Goal: Task Accomplishment & Management: Use online tool/utility

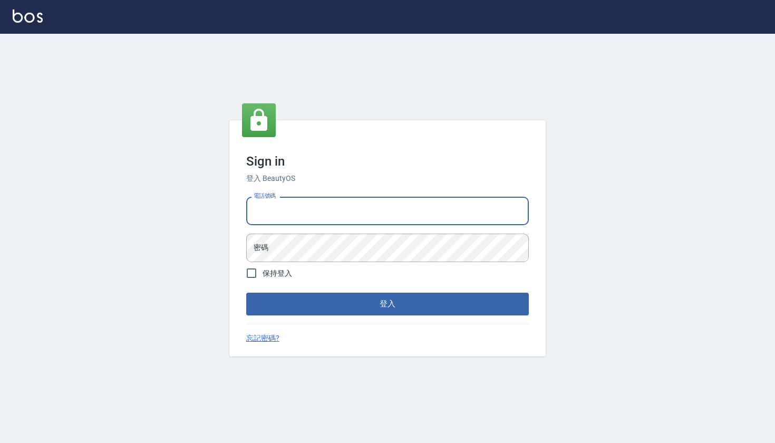
type input "0985335300"
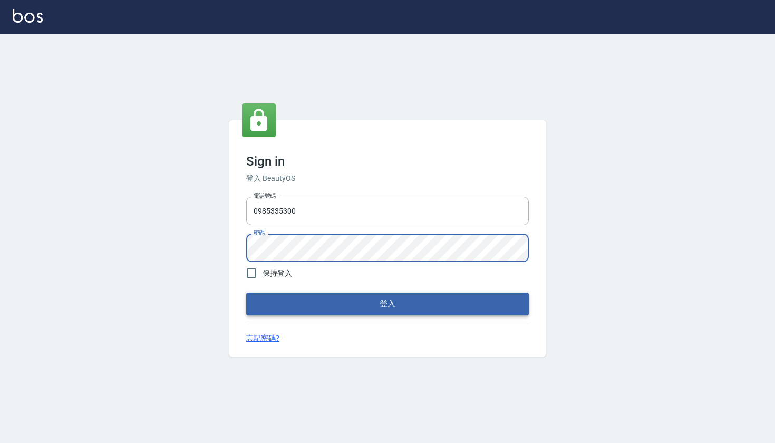
click at [385, 301] on button "登入" at bounding box center [387, 303] width 282 height 22
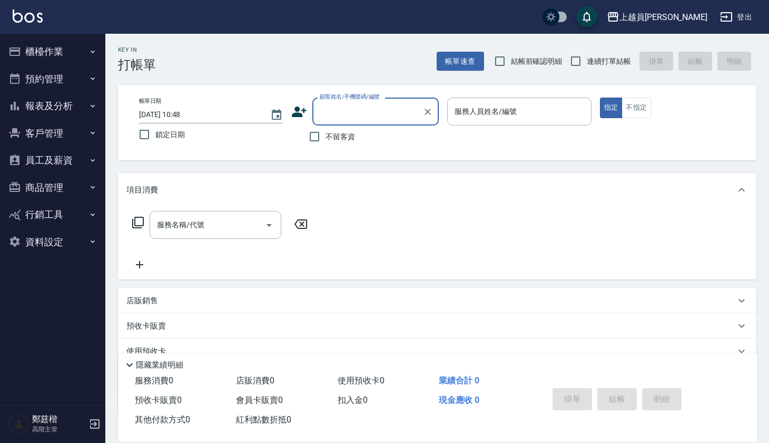
click at [85, 106] on button "報表及分析" at bounding box center [52, 105] width 97 height 27
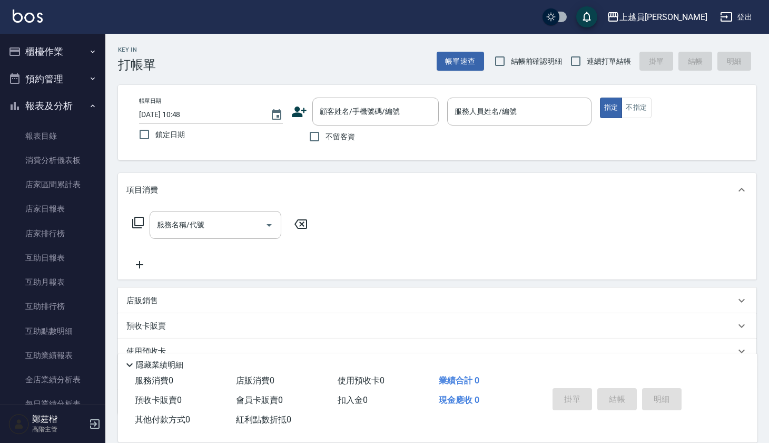
click at [81, 109] on button "報表及分析" at bounding box center [52, 105] width 97 height 27
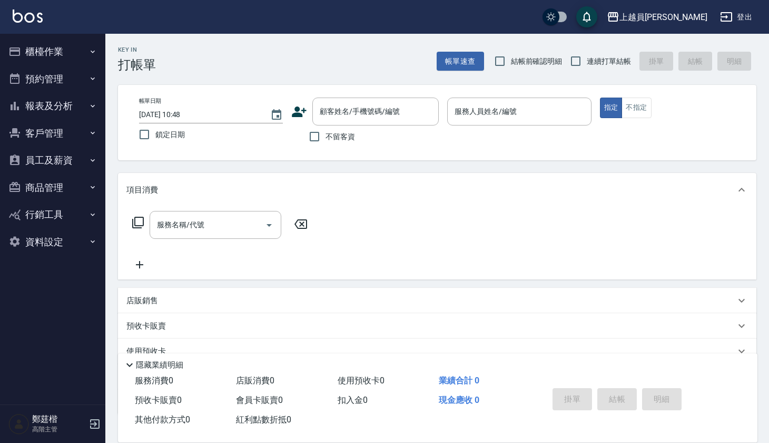
click at [85, 44] on button "櫃檯作業" at bounding box center [52, 51] width 97 height 27
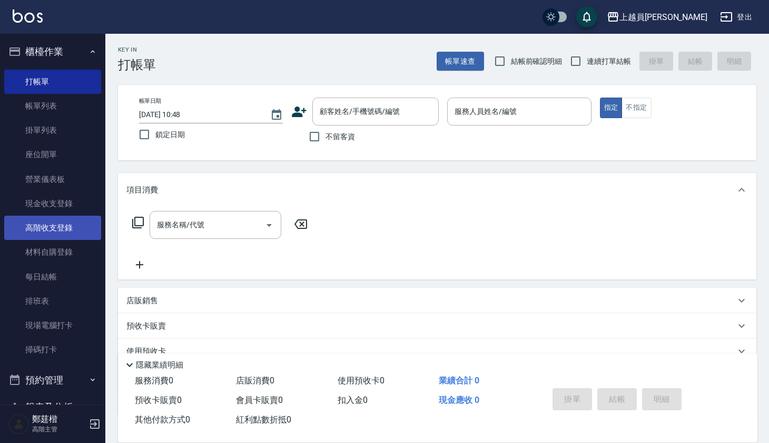
click at [78, 228] on link "高階收支登錄" at bounding box center [52, 228] width 97 height 24
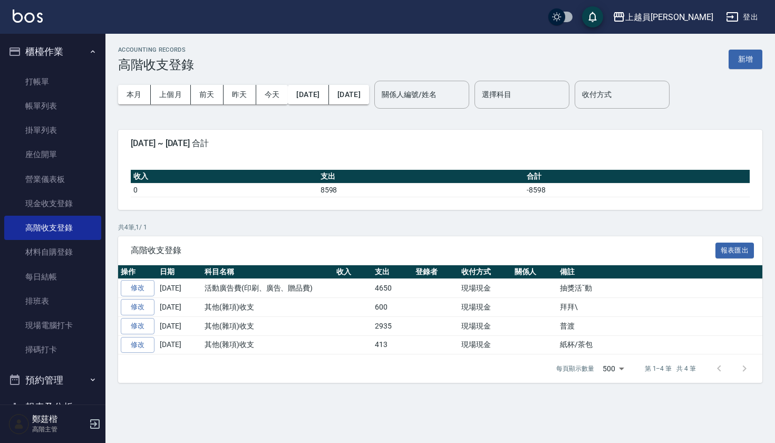
click at [178, 83] on div "本月 上個月 前天 昨天 今天 2025/09/01 2025/09/10" at bounding box center [243, 94] width 251 height 45
click at [176, 86] on button "上個月" at bounding box center [171, 94] width 40 height 19
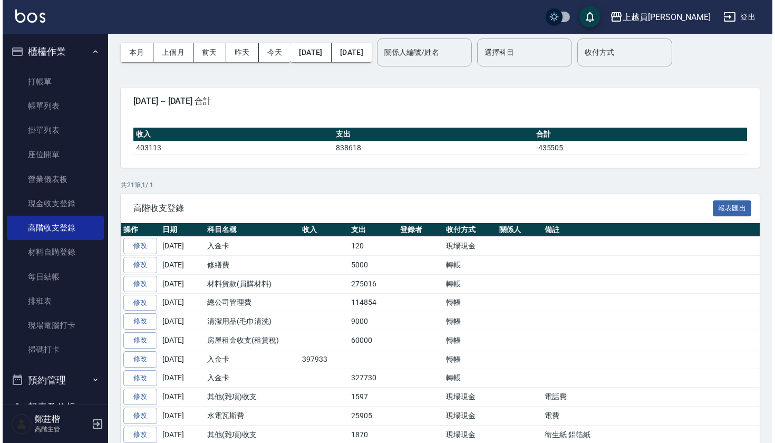
scroll to position [26, 0]
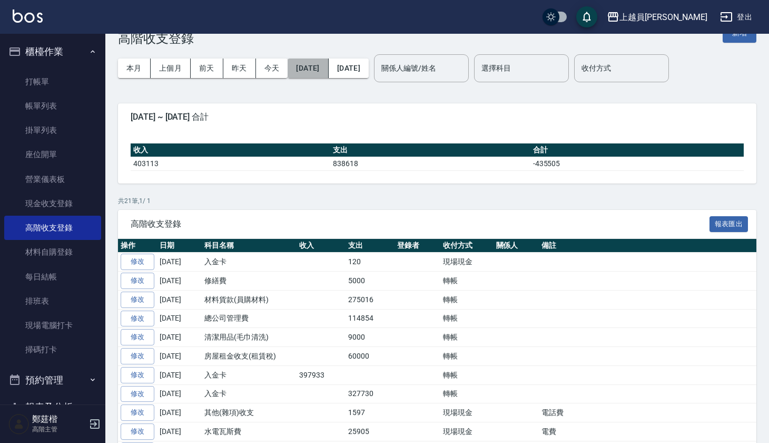
click at [304, 69] on button "[DATE]" at bounding box center [308, 67] width 41 height 19
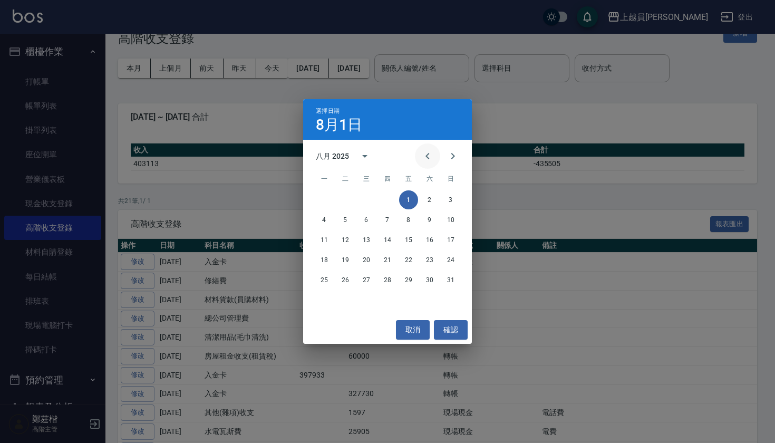
click at [428, 153] on icon "Previous month" at bounding box center [427, 156] width 13 height 13
click at [348, 199] on button "1" at bounding box center [345, 199] width 19 height 19
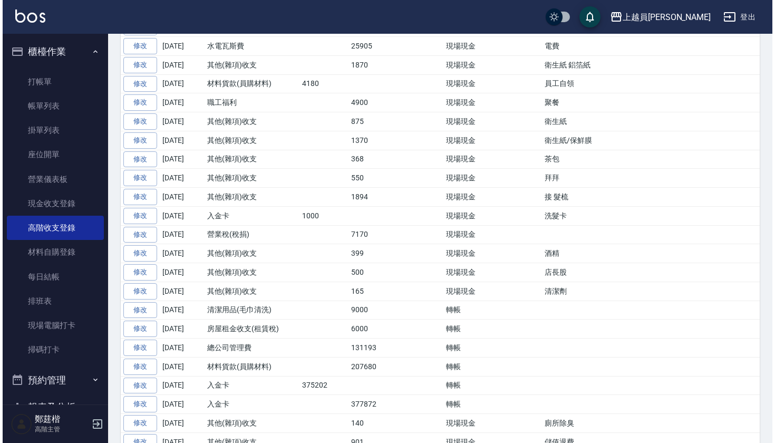
scroll to position [411, 0]
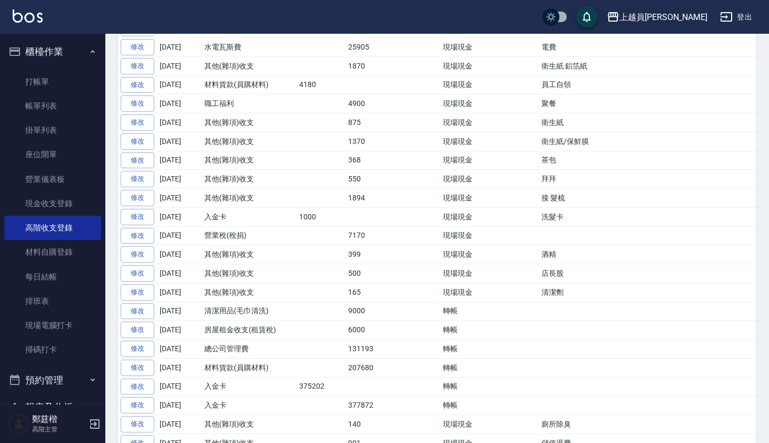
click at [619, 14] on icon "button" at bounding box center [613, 16] width 11 height 9
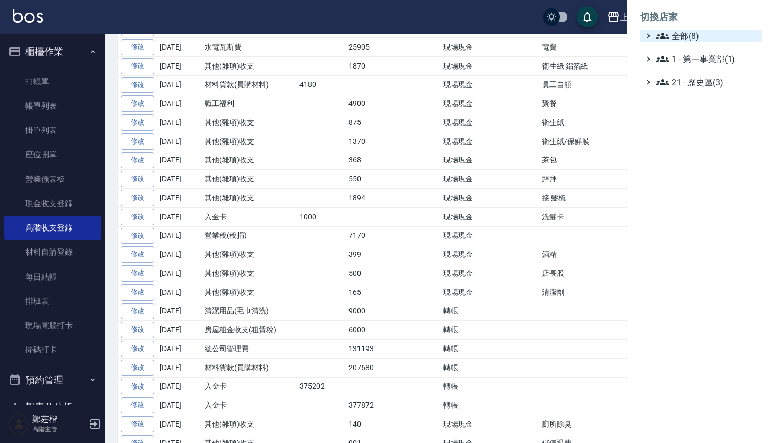
click at [672, 33] on span "全部(8)" at bounding box center [707, 36] width 102 height 13
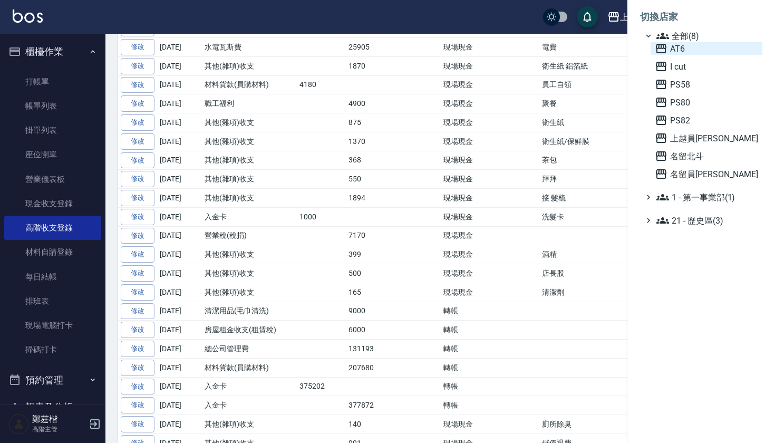
click at [672, 44] on span "AT6" at bounding box center [706, 48] width 103 height 13
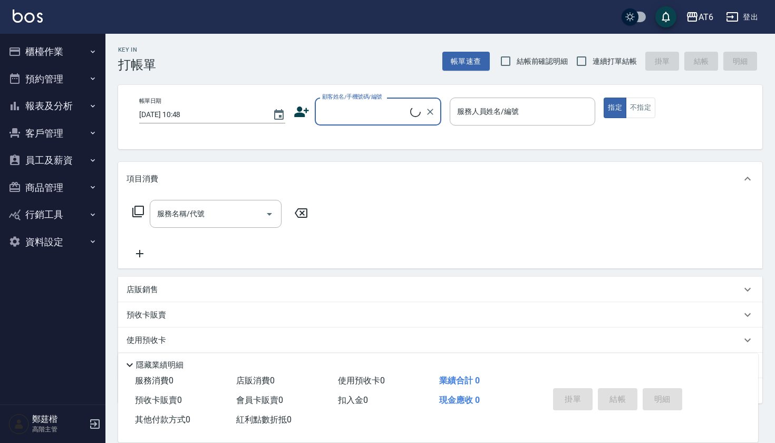
click at [71, 53] on button "櫃檯作業" at bounding box center [52, 51] width 97 height 27
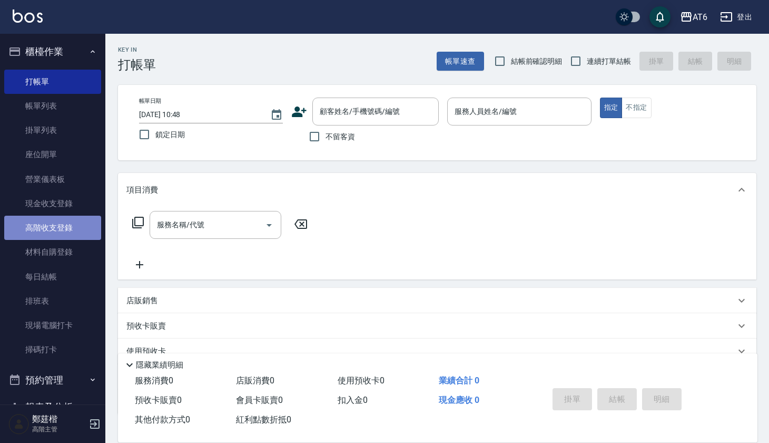
click at [72, 232] on link "高階收支登錄" at bounding box center [52, 228] width 97 height 24
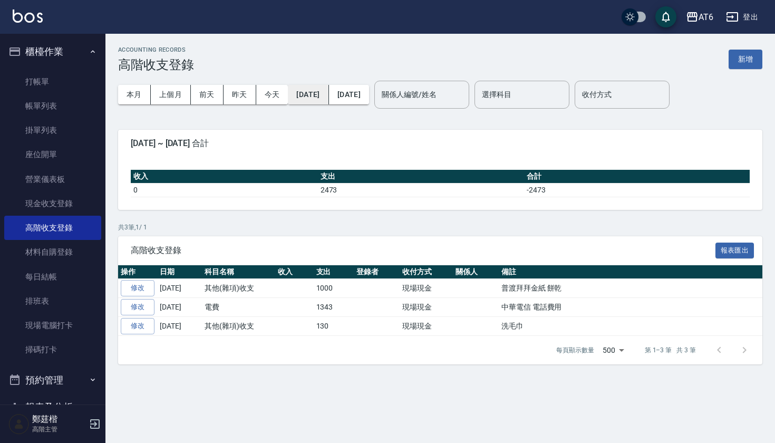
click at [328, 92] on button "[DATE]" at bounding box center [308, 94] width 41 height 19
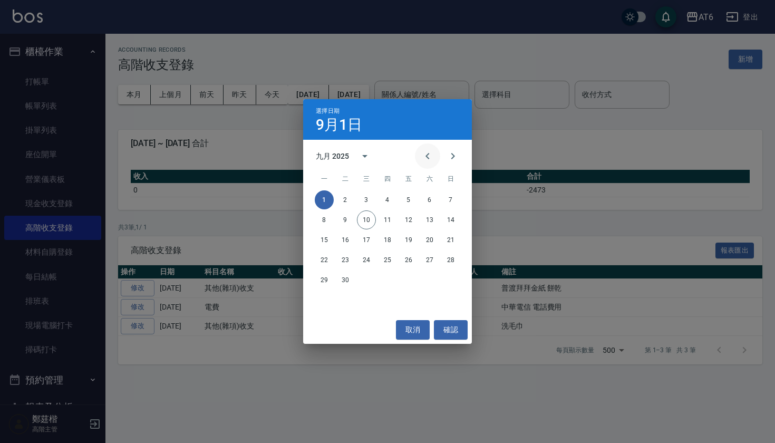
click at [424, 151] on icon "Previous month" at bounding box center [427, 156] width 13 height 13
click at [409, 204] on button "1" at bounding box center [408, 199] width 19 height 19
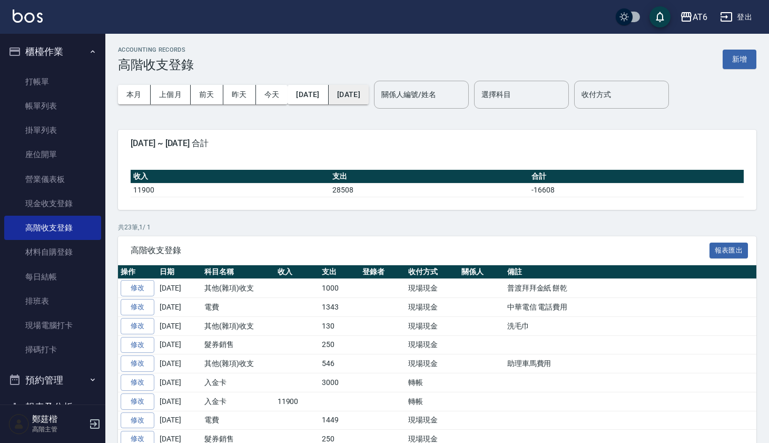
click at [365, 95] on button "[DATE]" at bounding box center [349, 94] width 40 height 19
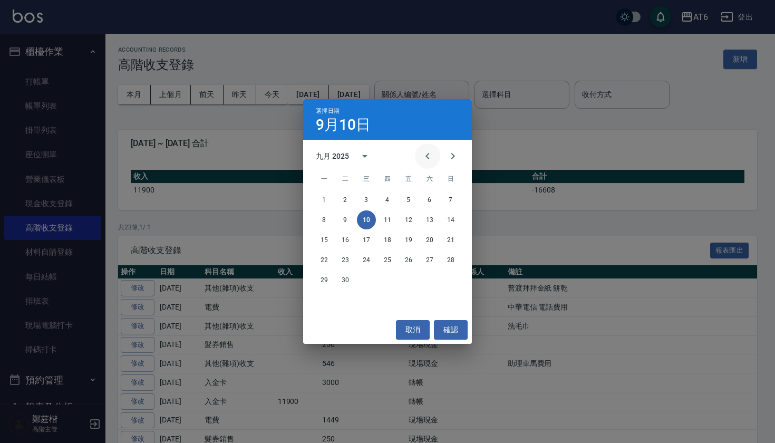
click at [426, 159] on icon "Previous month" at bounding box center [427, 156] width 13 height 13
click at [348, 200] on button "1" at bounding box center [345, 199] width 19 height 19
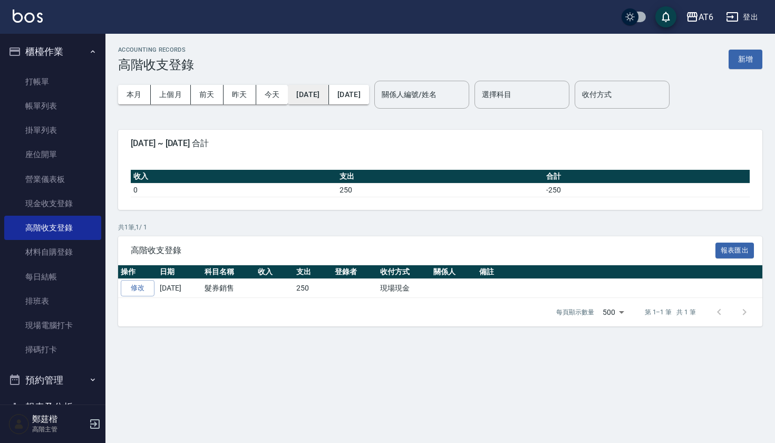
click at [317, 102] on button "[DATE]" at bounding box center [308, 94] width 41 height 19
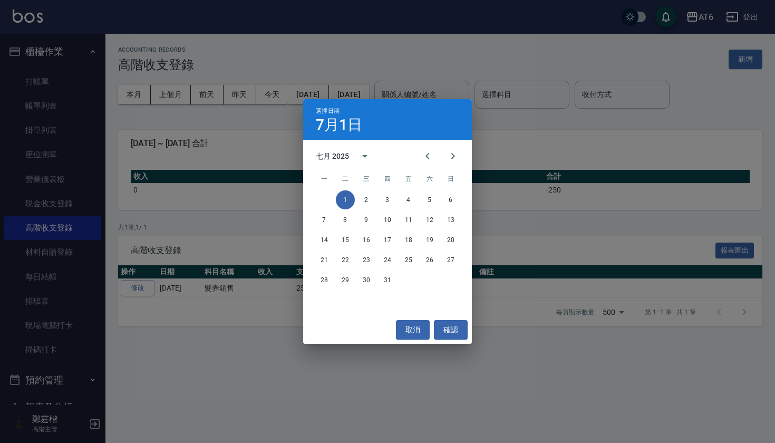
click at [340, 206] on button "1" at bounding box center [345, 199] width 19 height 19
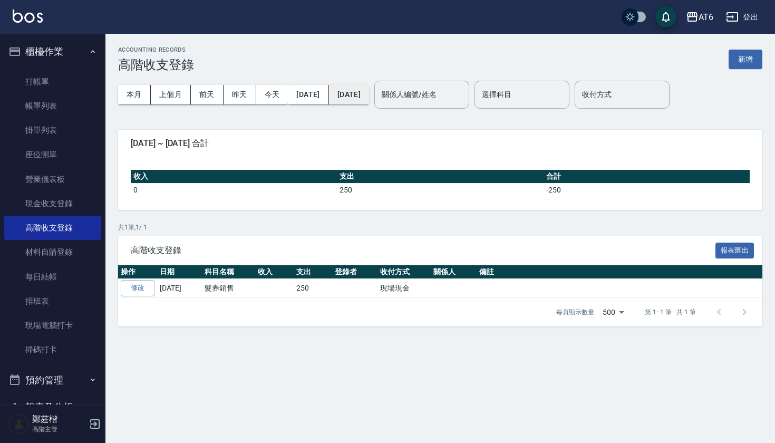
click at [368, 96] on button "[DATE]" at bounding box center [349, 94] width 40 height 19
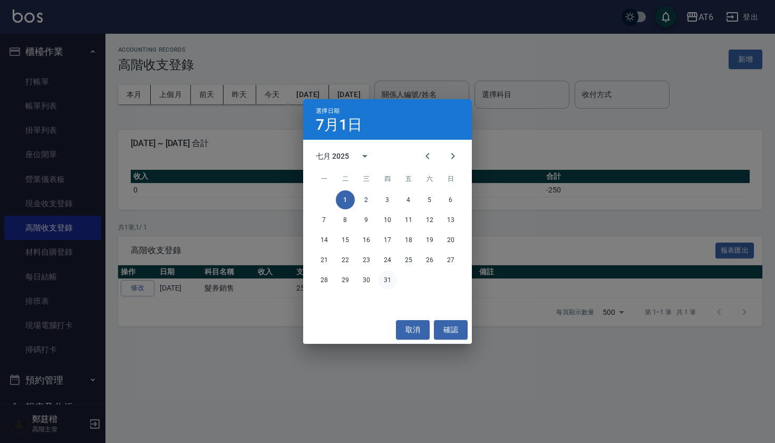
click at [393, 280] on button "31" at bounding box center [387, 279] width 19 height 19
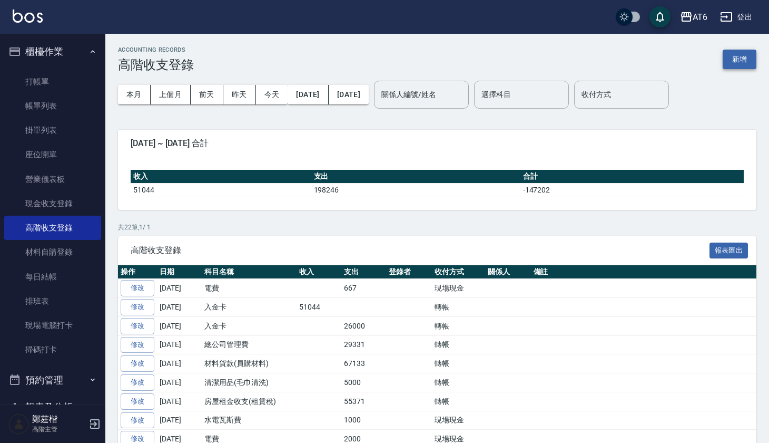
click at [728, 50] on button "新增" at bounding box center [740, 59] width 34 height 19
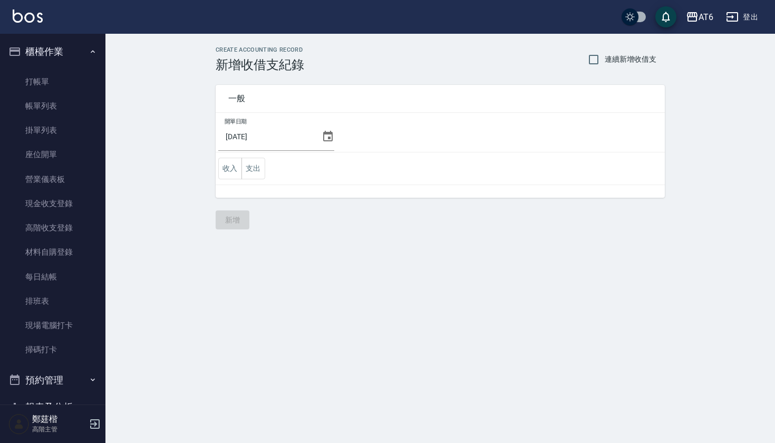
click at [328, 137] on icon at bounding box center [327, 136] width 13 height 13
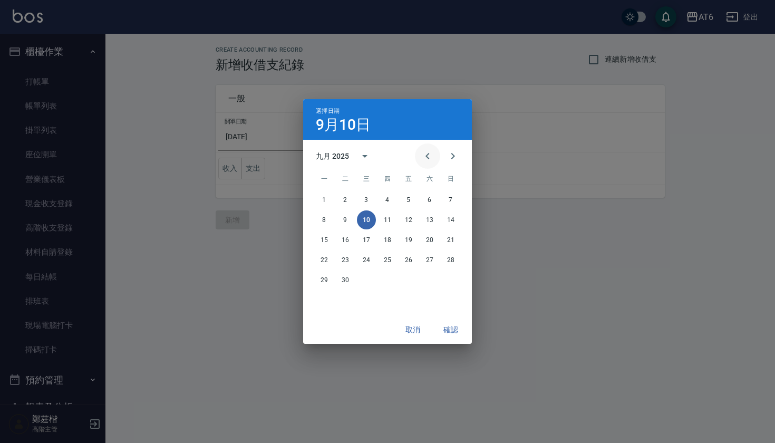
click at [432, 156] on icon "Previous month" at bounding box center [427, 156] width 13 height 13
click at [446, 279] on button "31" at bounding box center [450, 279] width 19 height 19
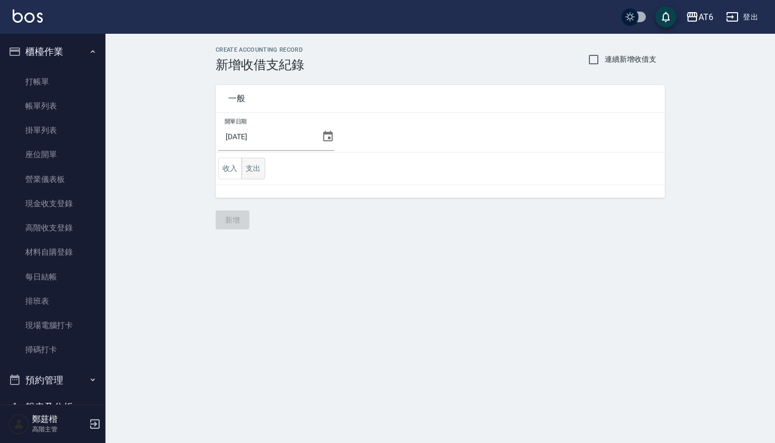
click at [251, 174] on button "支出" at bounding box center [253, 169] width 24 height 22
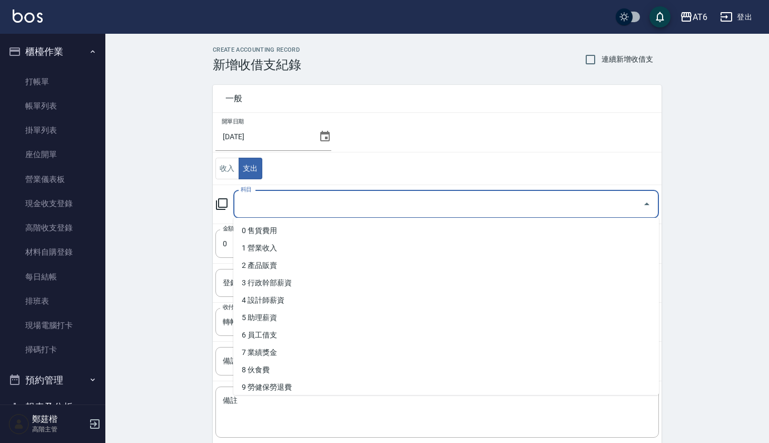
click at [298, 204] on input "科目" at bounding box center [438, 204] width 401 height 18
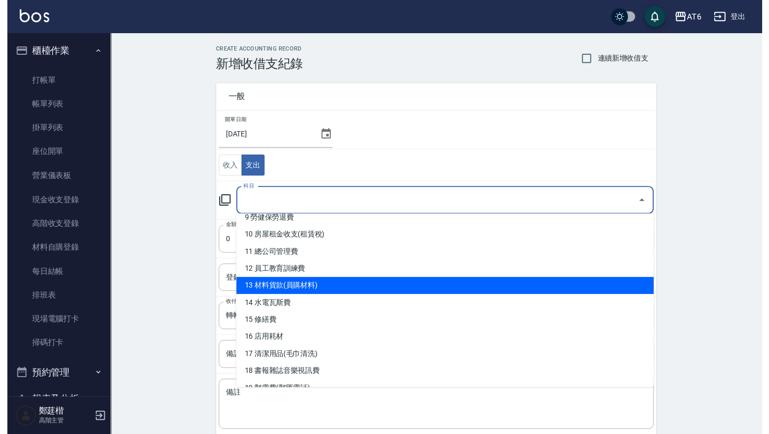
scroll to position [164, 0]
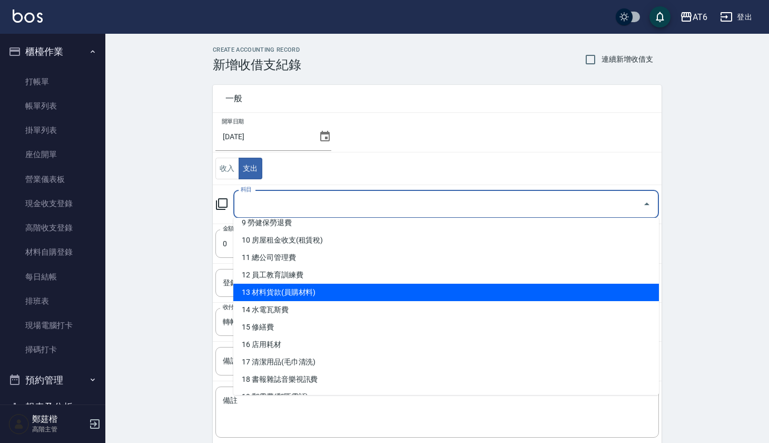
click at [311, 265] on li "11 總公司管理費" at bounding box center [446, 257] width 426 height 17
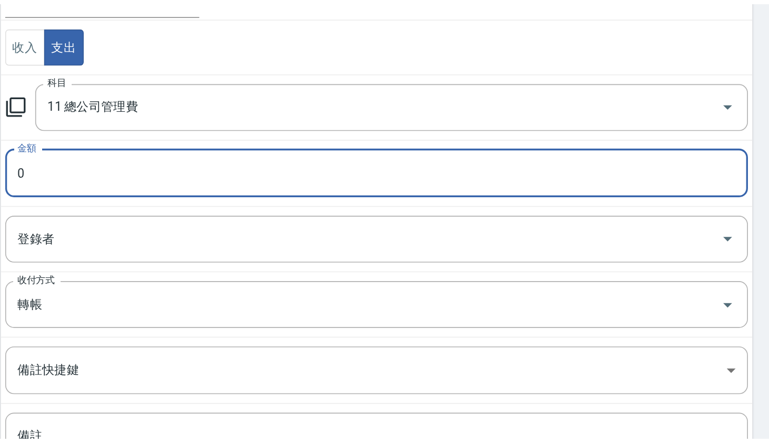
scroll to position [35, 0]
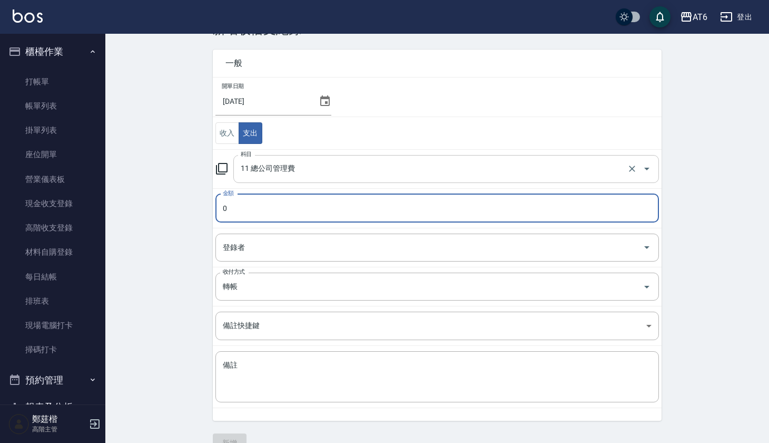
click at [330, 157] on div "11 總公司管理費 科目" at bounding box center [446, 169] width 426 height 28
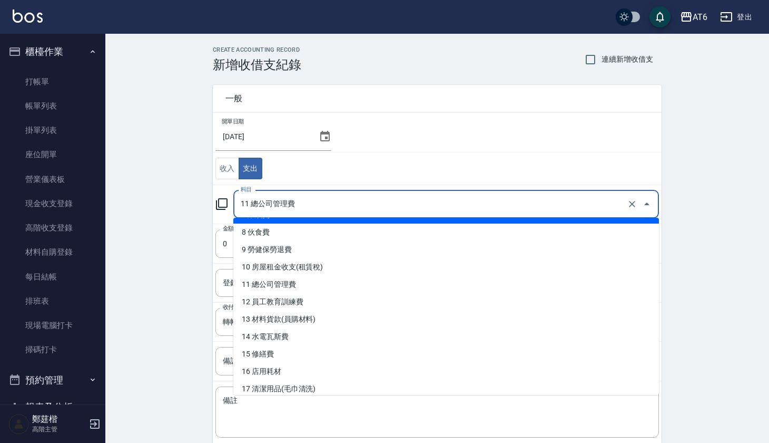
scroll to position [143, 0]
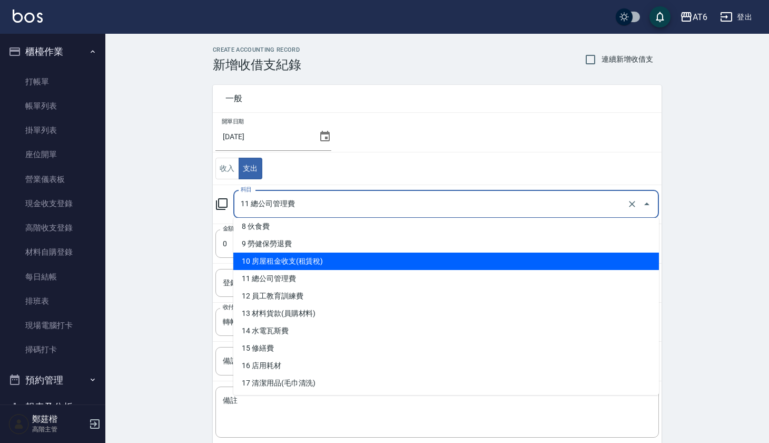
click at [308, 261] on li "10 房屋租金收支(租賃稅)" at bounding box center [446, 260] width 426 height 17
type input "10 房屋租金收支(租賃稅)"
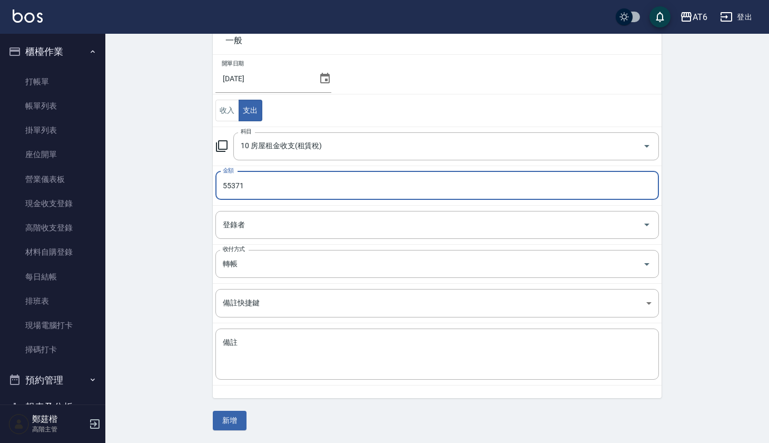
scroll to position [57, 0]
type input "55371"
click at [227, 415] on button "新增" at bounding box center [230, 421] width 34 height 19
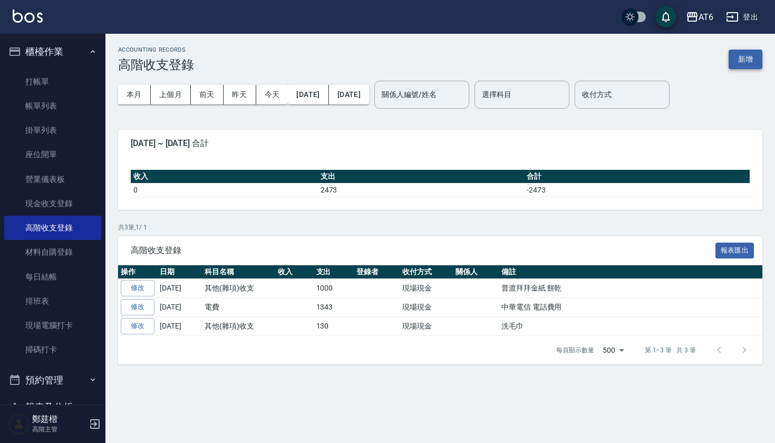
click at [754, 53] on button "新增" at bounding box center [745, 59] width 34 height 19
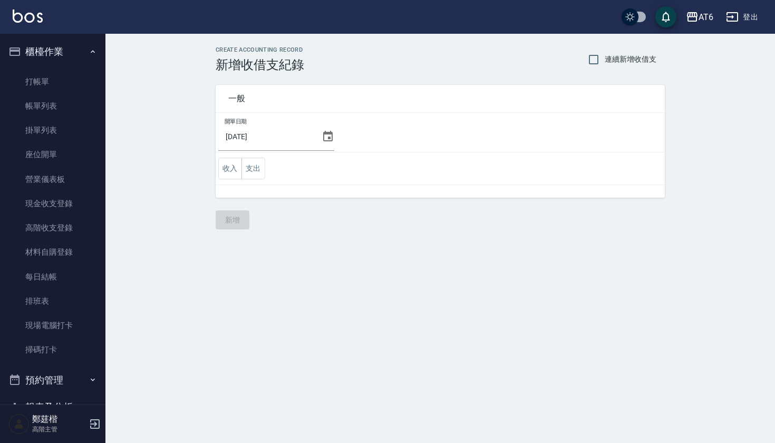
click at [327, 139] on icon at bounding box center [327, 136] width 9 height 11
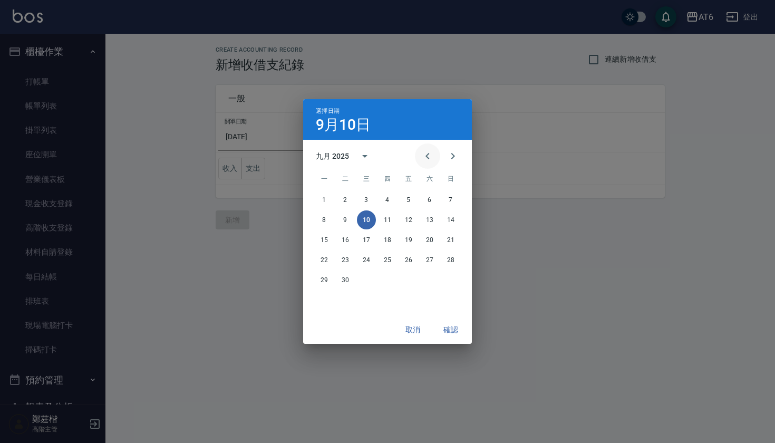
click at [430, 154] on icon "Previous month" at bounding box center [427, 156] width 13 height 13
click at [450, 277] on button "31" at bounding box center [450, 279] width 19 height 19
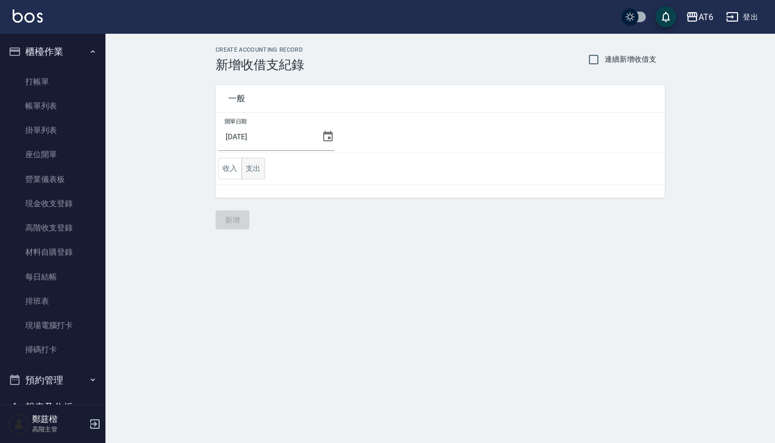
click at [259, 169] on button "支出" at bounding box center [253, 169] width 24 height 22
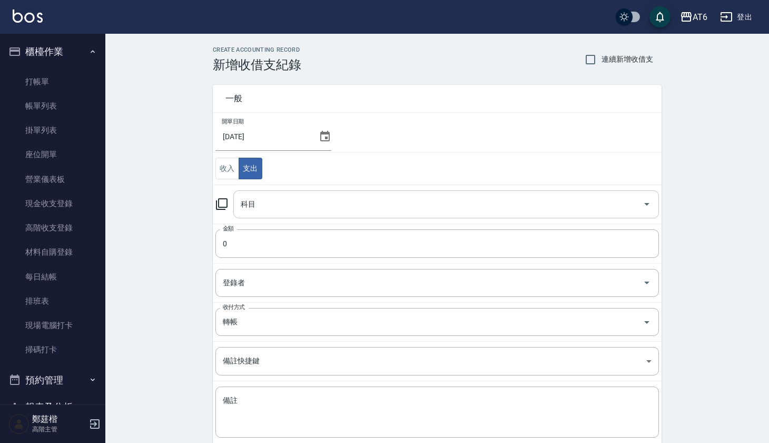
click at [293, 195] on input "科目" at bounding box center [438, 204] width 401 height 18
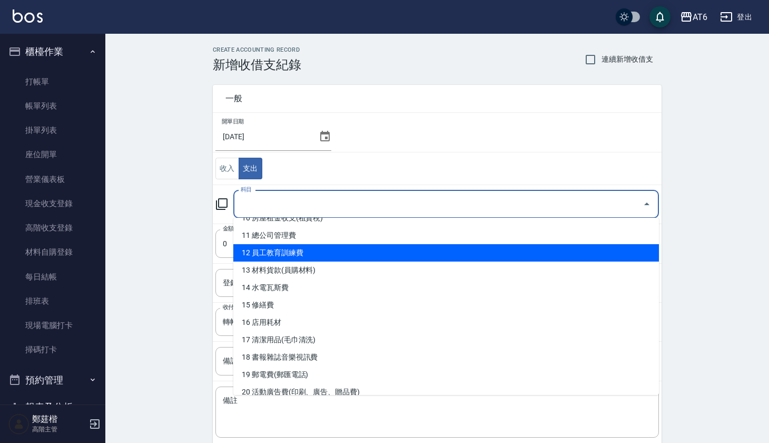
scroll to position [187, 0]
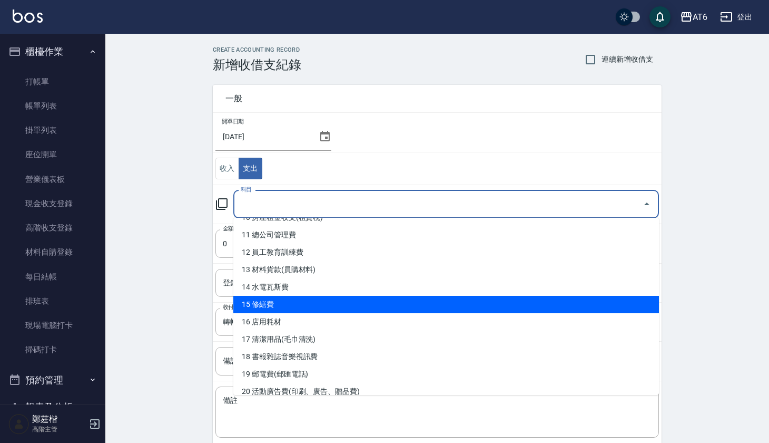
click at [296, 300] on li "15 修繕費" at bounding box center [446, 304] width 426 height 17
type input "15 修繕費"
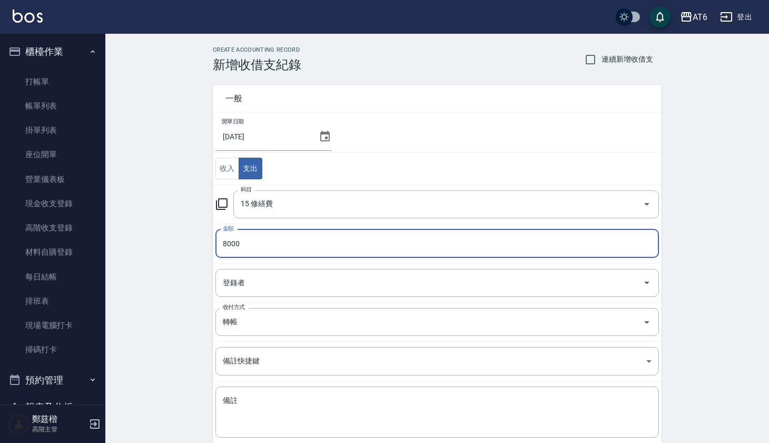
type input "8000"
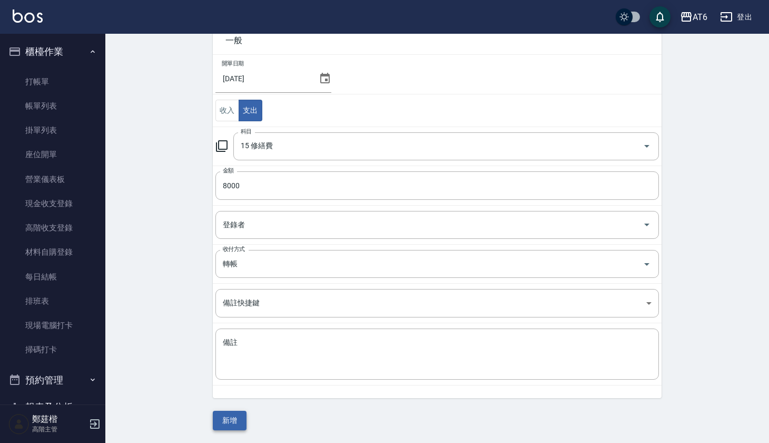
scroll to position [57, 0]
click at [232, 416] on button "新增" at bounding box center [230, 421] width 34 height 19
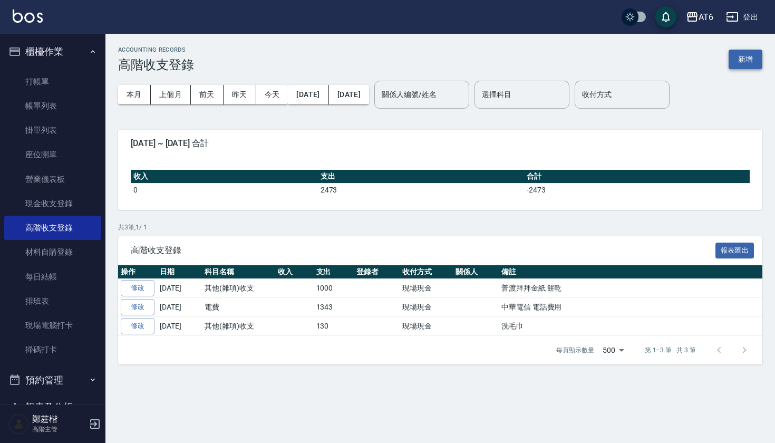
click at [756, 65] on button "新增" at bounding box center [745, 59] width 34 height 19
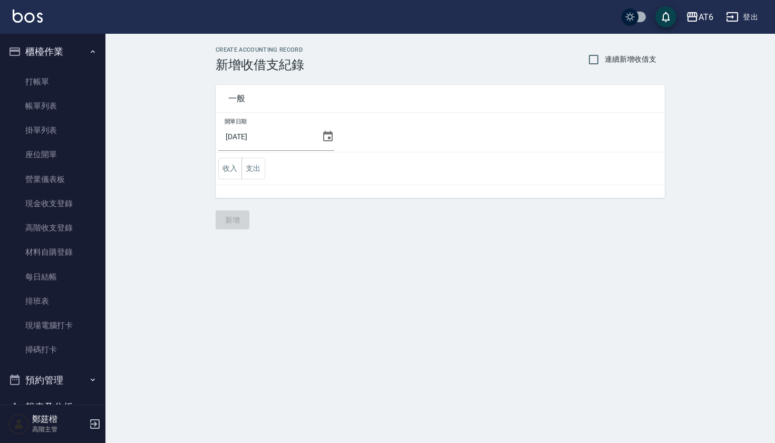
click at [321, 135] on icon at bounding box center [327, 136] width 13 height 13
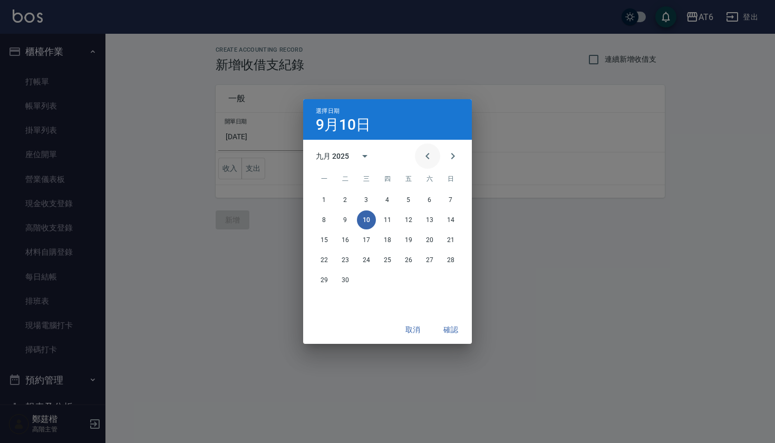
click at [415, 154] on button "Previous month" at bounding box center [427, 155] width 25 height 25
click at [445, 276] on button "31" at bounding box center [450, 279] width 19 height 19
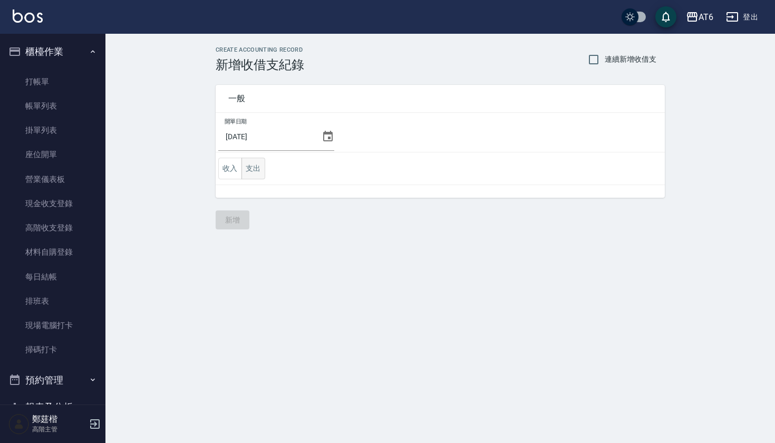
click at [249, 168] on button "支出" at bounding box center [253, 169] width 24 height 22
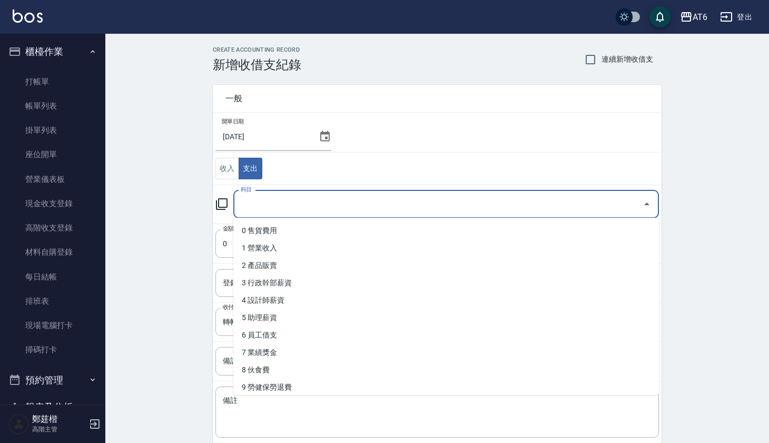
click at [298, 201] on input "科目" at bounding box center [438, 204] width 401 height 18
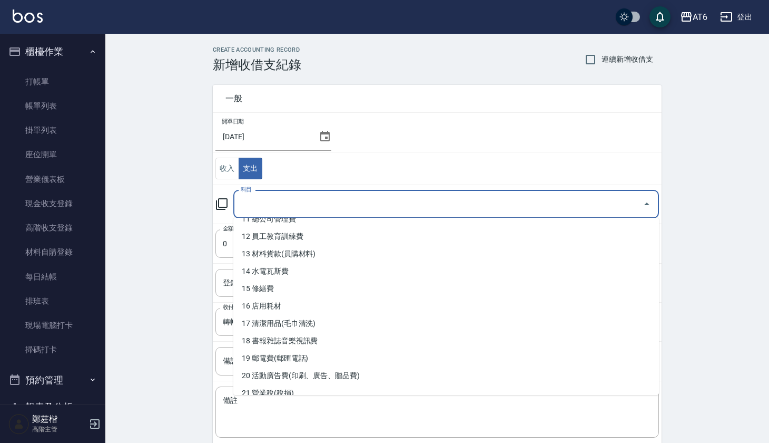
scroll to position [214, 0]
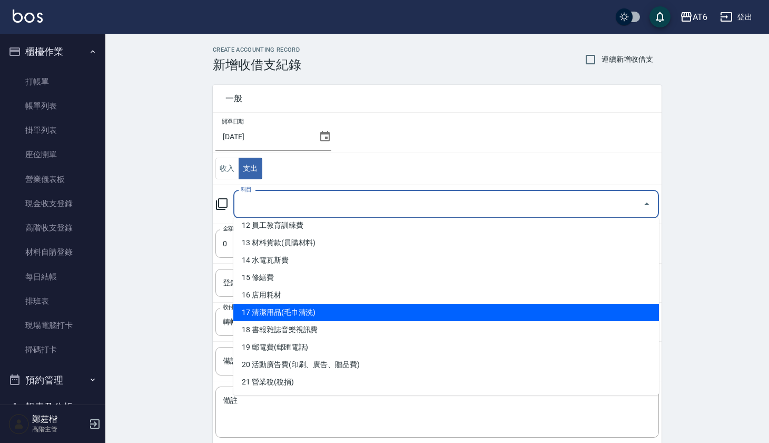
click at [295, 308] on li "17 清潔用品(毛巾清洗)" at bounding box center [446, 312] width 426 height 17
type input "17 清潔用品(毛巾清洗)"
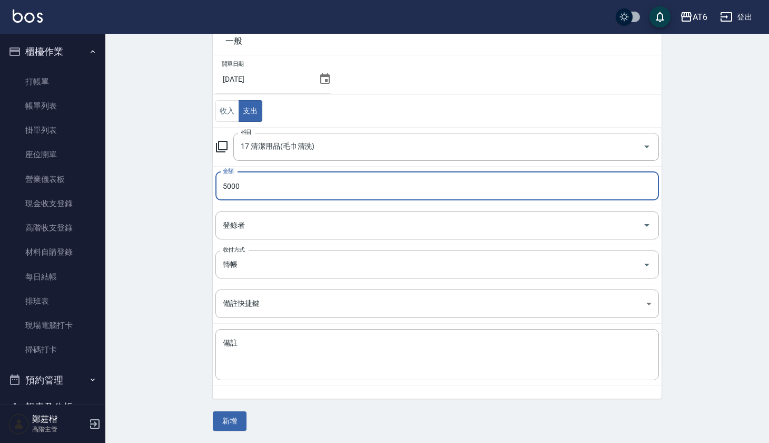
scroll to position [57, 0]
type input "5000"
click at [228, 417] on button "新增" at bounding box center [230, 421] width 34 height 19
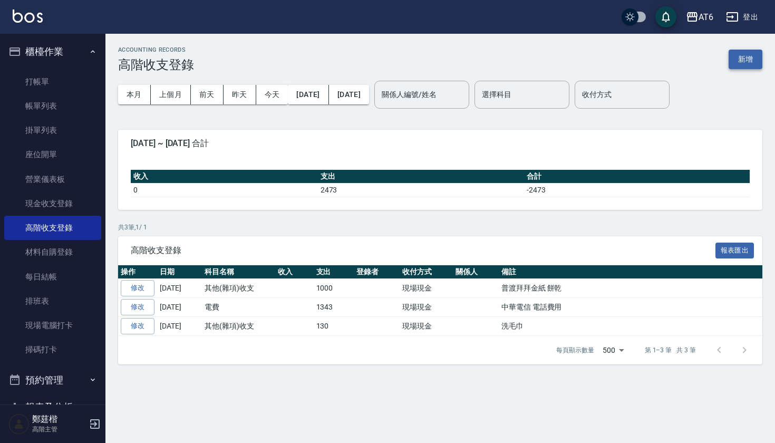
click at [755, 63] on button "新增" at bounding box center [745, 59] width 34 height 19
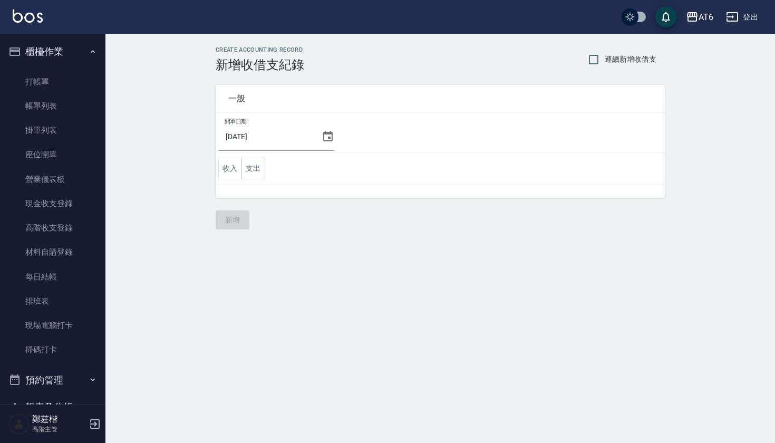
click at [330, 143] on div "[DATE]" at bounding box center [276, 136] width 116 height 28
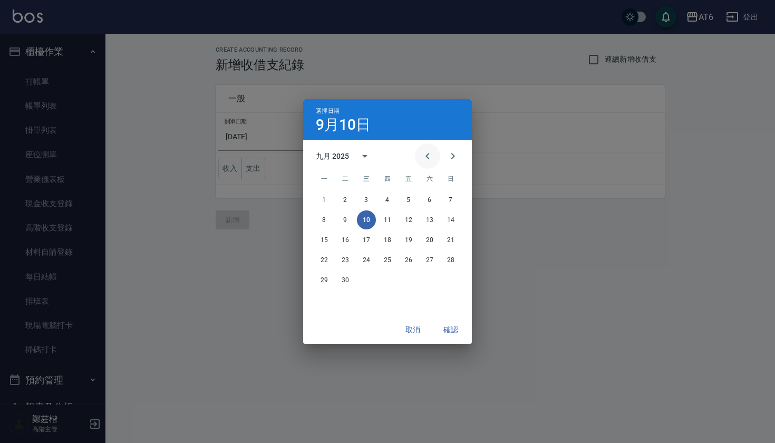
click at [427, 154] on icon "Previous month" at bounding box center [427, 156] width 4 height 6
click at [452, 276] on button "31" at bounding box center [450, 279] width 19 height 19
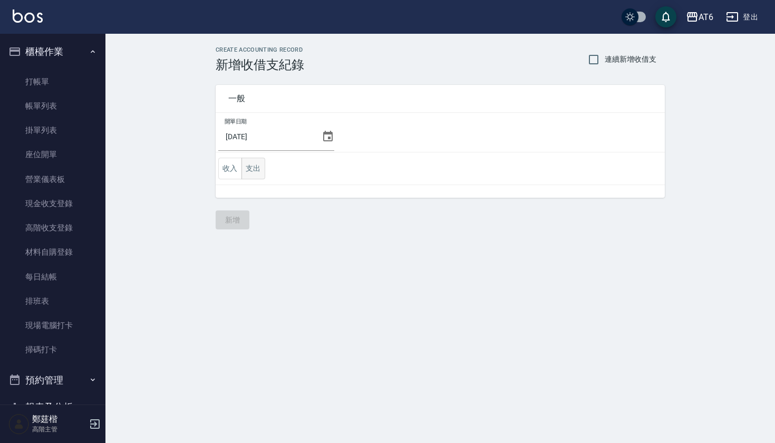
click at [265, 167] on button "支出" at bounding box center [253, 169] width 24 height 22
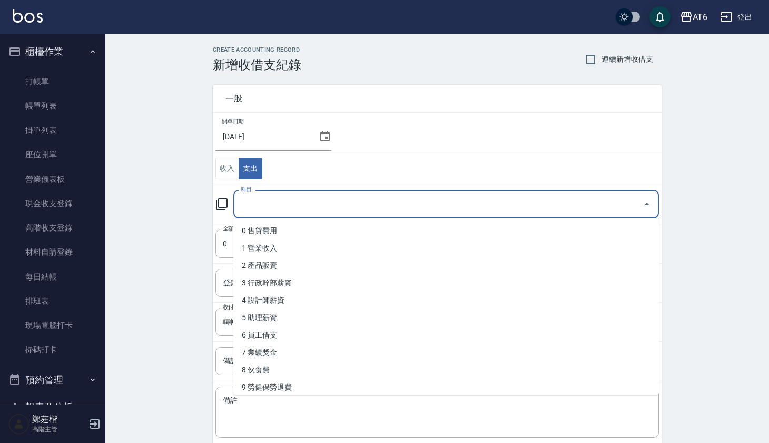
click at [275, 197] on input "科目" at bounding box center [438, 204] width 401 height 18
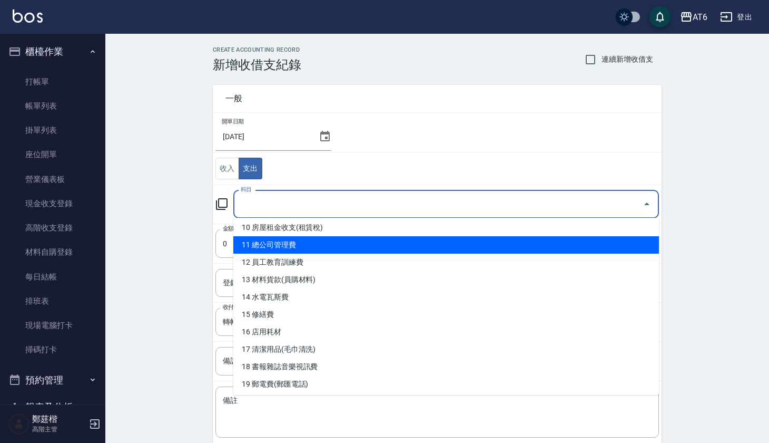
scroll to position [183, 0]
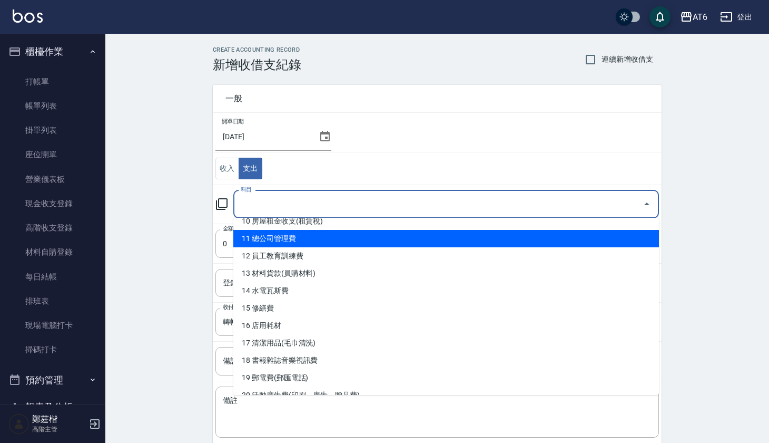
click at [293, 274] on li "13 材料貨款(員購材料)" at bounding box center [446, 273] width 426 height 17
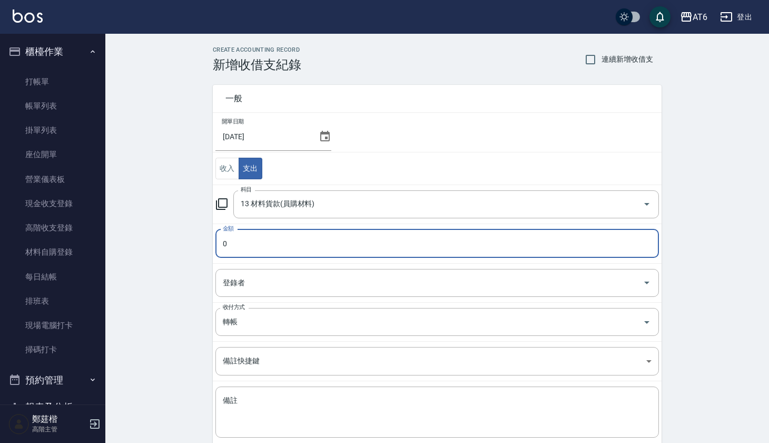
type input "13 材料貨款(員購材料)"
type input "45136"
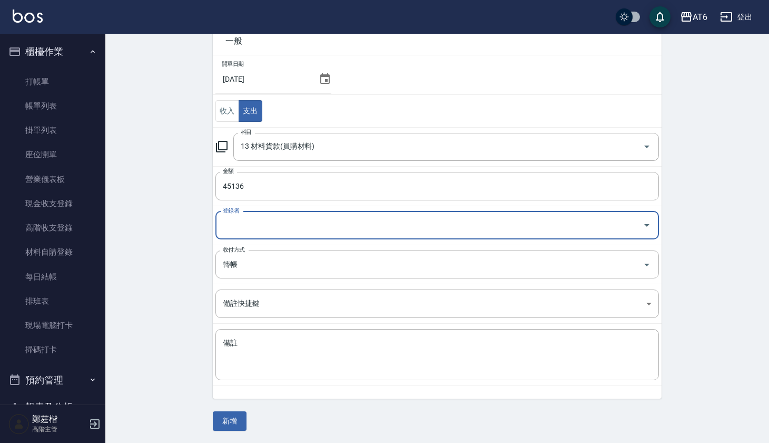
scroll to position [57, 0]
click at [227, 413] on button "新增" at bounding box center [230, 421] width 34 height 19
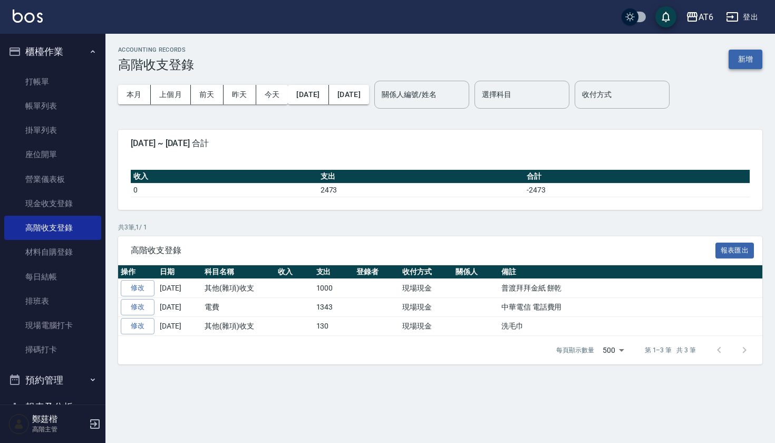
click at [739, 59] on button "新增" at bounding box center [745, 59] width 34 height 19
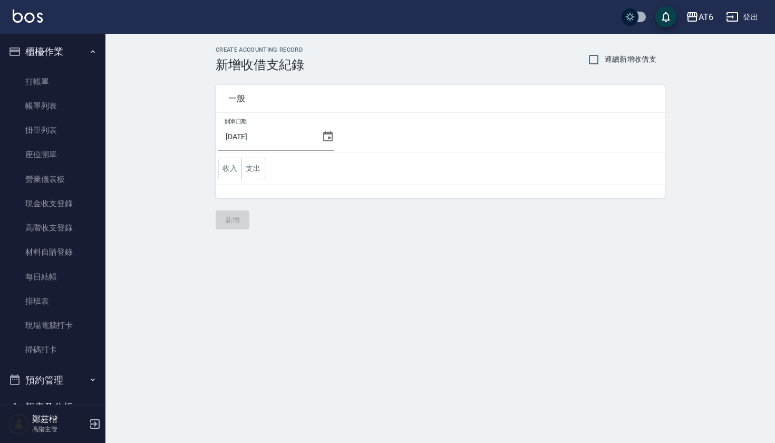
click at [331, 139] on td "開單日期 [DATE]" at bounding box center [440, 133] width 449 height 40
click at [322, 138] on icon at bounding box center [327, 136] width 13 height 13
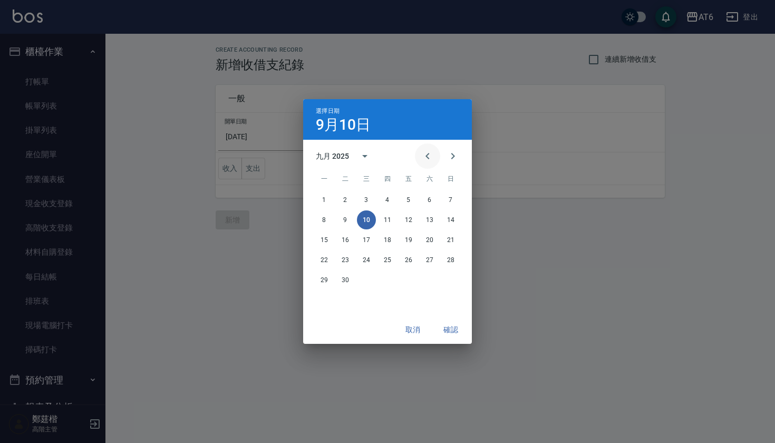
click at [431, 155] on icon "Previous month" at bounding box center [427, 156] width 13 height 13
click at [449, 275] on button "31" at bounding box center [450, 279] width 19 height 19
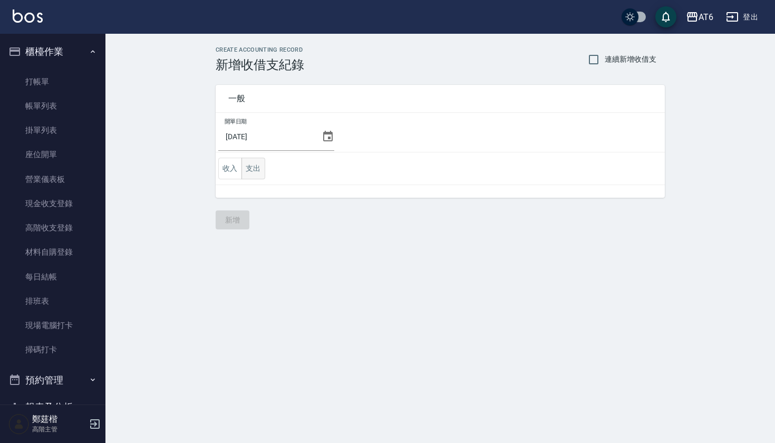
click at [260, 168] on button "支出" at bounding box center [253, 169] width 24 height 22
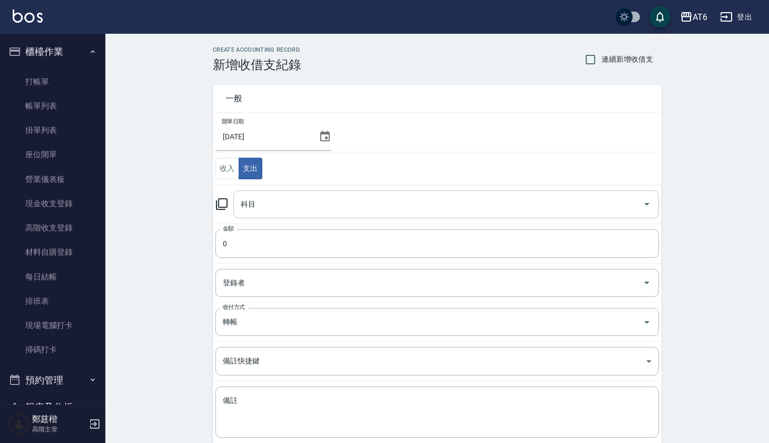
click at [287, 192] on div "科目" at bounding box center [446, 204] width 426 height 28
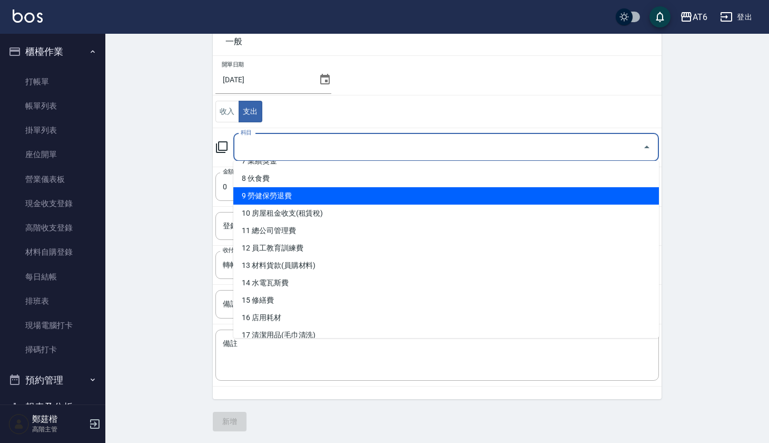
scroll to position [136, 0]
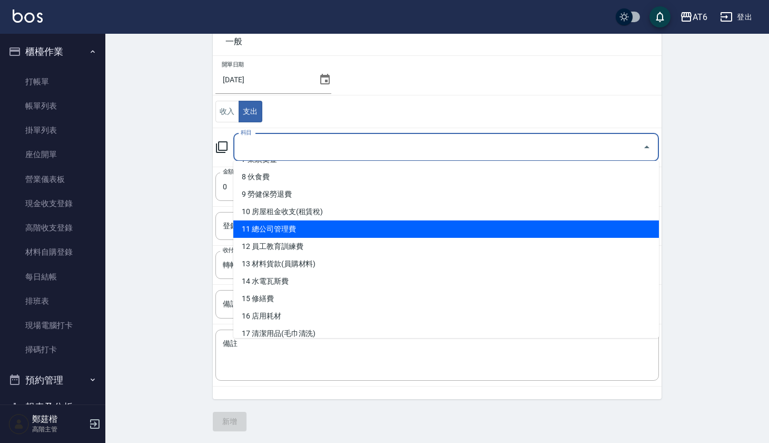
click at [317, 221] on li "11 總公司管理費" at bounding box center [446, 228] width 426 height 17
type input "11 總公司管理費"
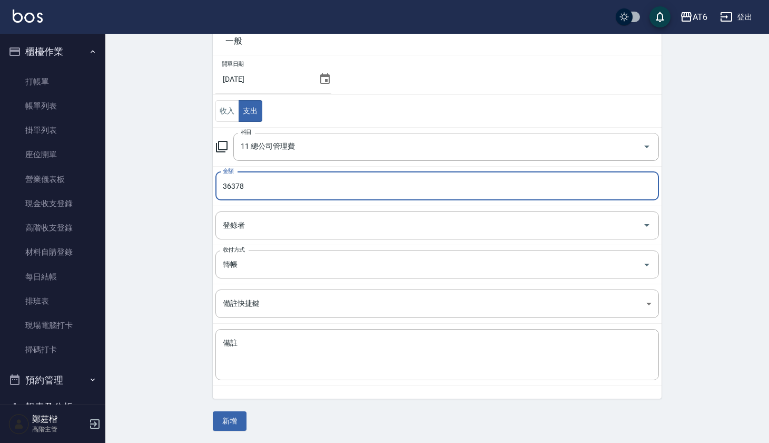
scroll to position [57, 0]
type input "36378"
click at [238, 421] on button "新增" at bounding box center [230, 421] width 34 height 19
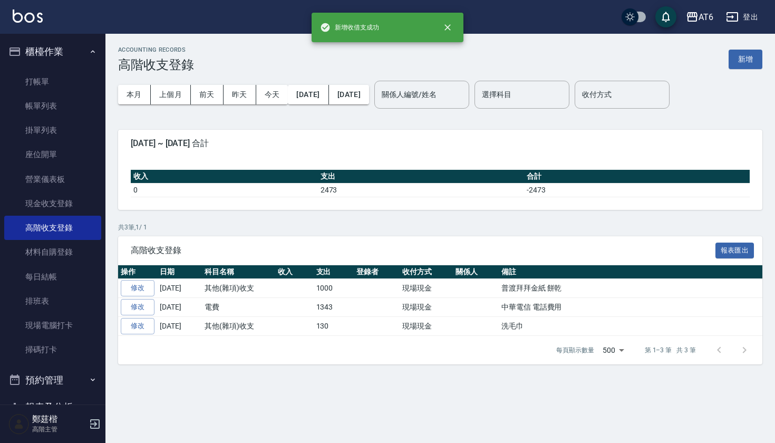
click at [63, 45] on button "櫃檯作業" at bounding box center [52, 51] width 97 height 27
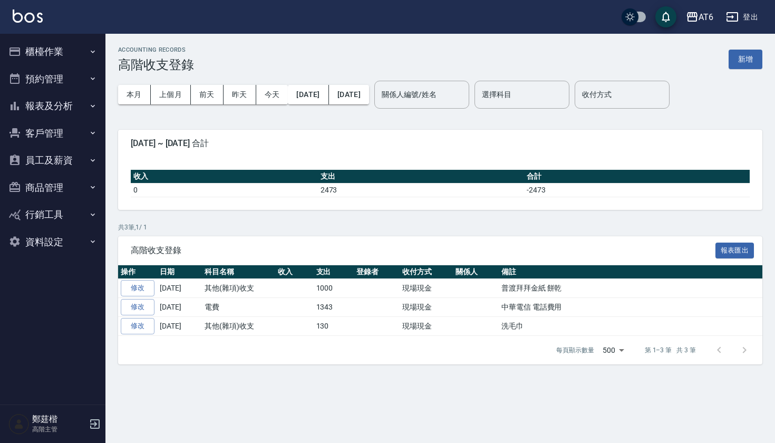
click at [71, 163] on button "員工及薪資" at bounding box center [52, 160] width 97 height 27
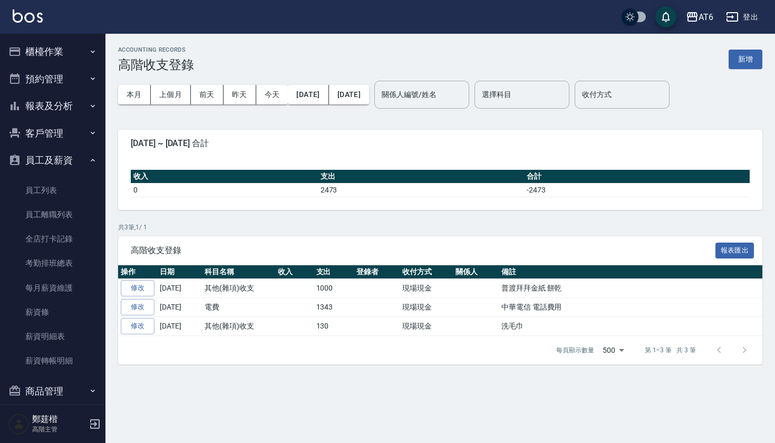
click at [71, 163] on button "員工及薪資" at bounding box center [52, 160] width 97 height 27
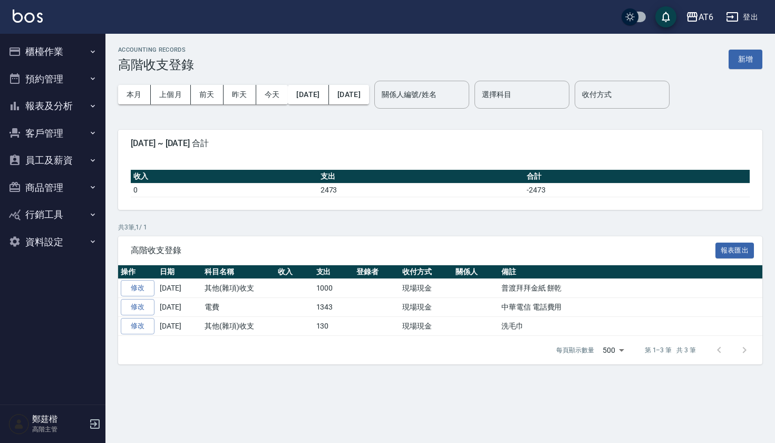
click at [75, 106] on button "報表及分析" at bounding box center [52, 105] width 97 height 27
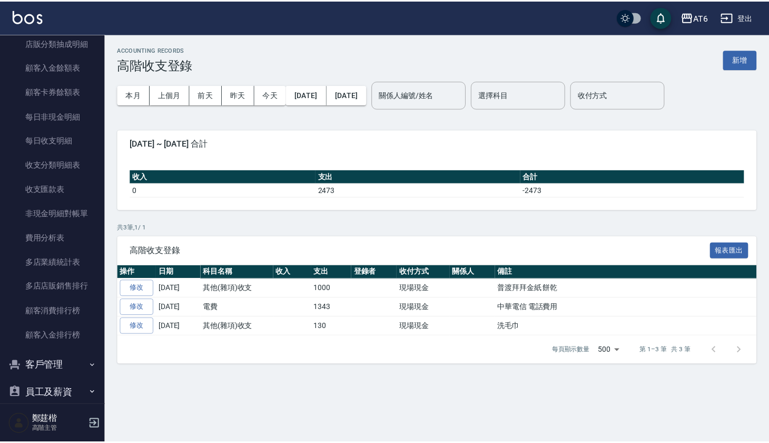
scroll to position [803, 0]
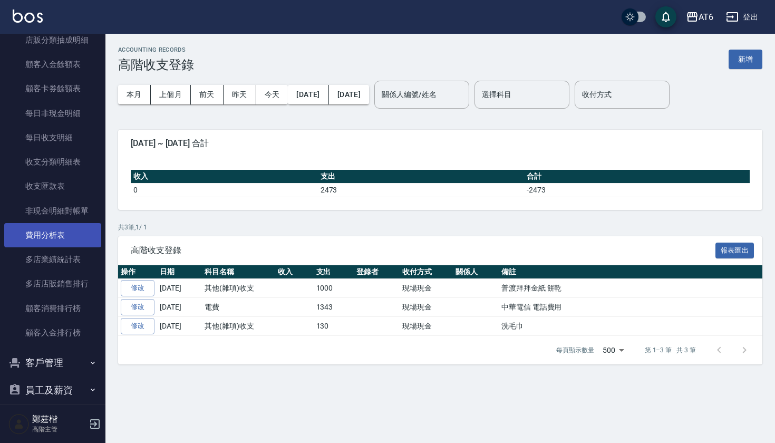
click at [73, 232] on link "費用分析表" at bounding box center [52, 235] width 97 height 24
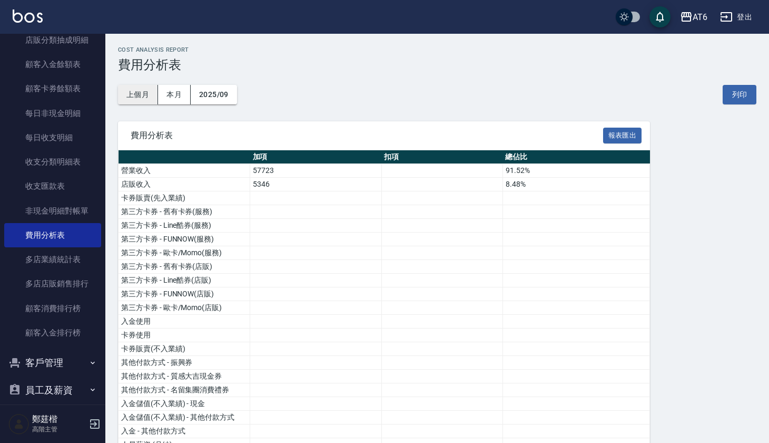
click at [142, 94] on button "上個月" at bounding box center [138, 94] width 40 height 19
